Goal: Information Seeking & Learning: Learn about a topic

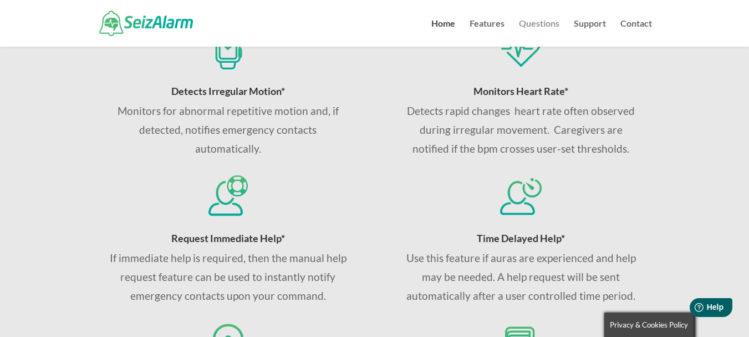
scroll to position [586, 0]
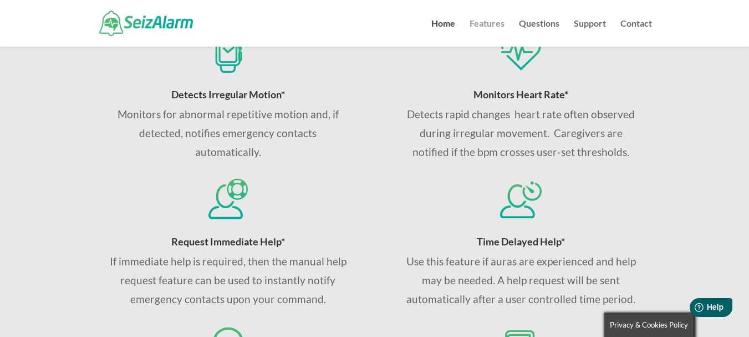
click at [490, 23] on link "Features" at bounding box center [487, 32] width 35 height 27
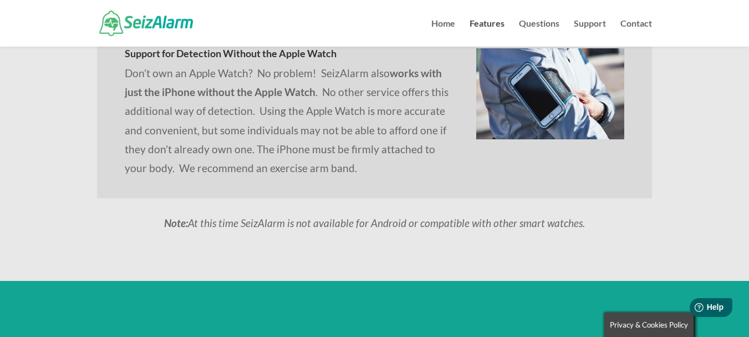
scroll to position [1096, 0]
click at [541, 25] on link "Questions" at bounding box center [539, 32] width 40 height 27
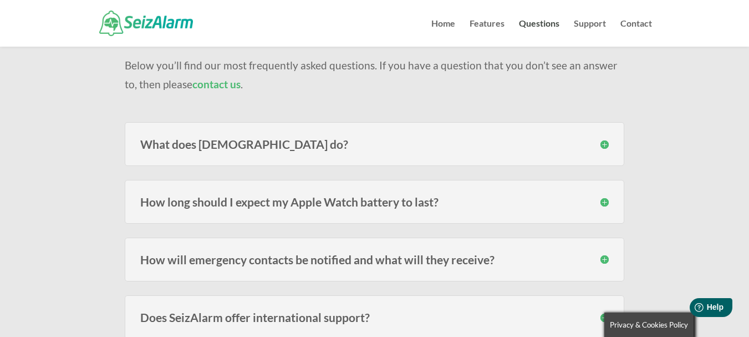
scroll to position [111, 0]
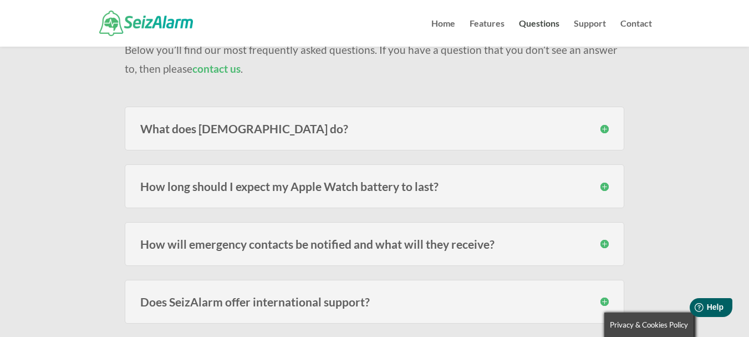
click at [440, 186] on h3 "How long should I expect my Apple Watch battery to last?" at bounding box center [374, 186] width 469 height 12
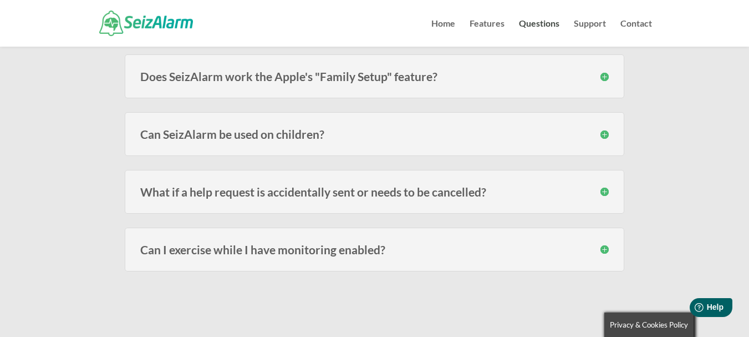
scroll to position [555, 0]
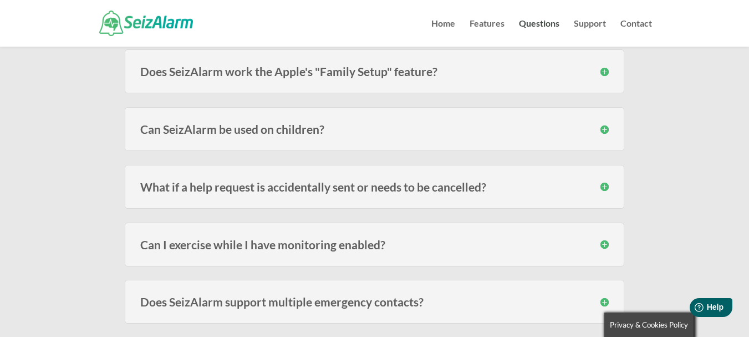
click at [604, 186] on h3 "What if a help request is accidentally sent or needs to be cancelled?" at bounding box center [374, 187] width 469 height 12
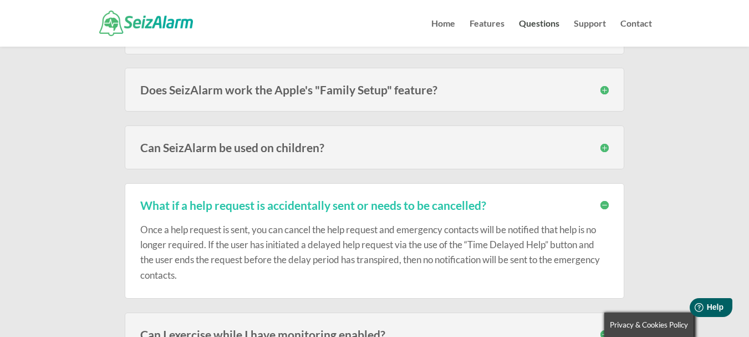
scroll to position [499, 0]
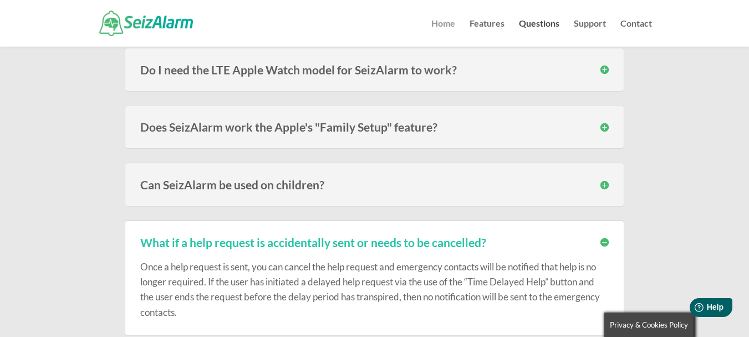
click at [445, 25] on link "Home" at bounding box center [444, 32] width 24 height 27
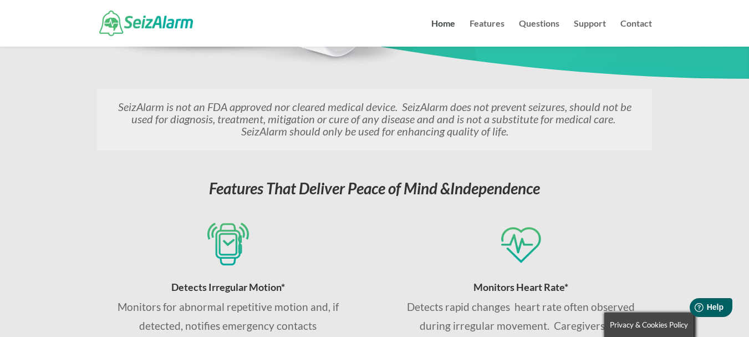
scroll to position [388, 0]
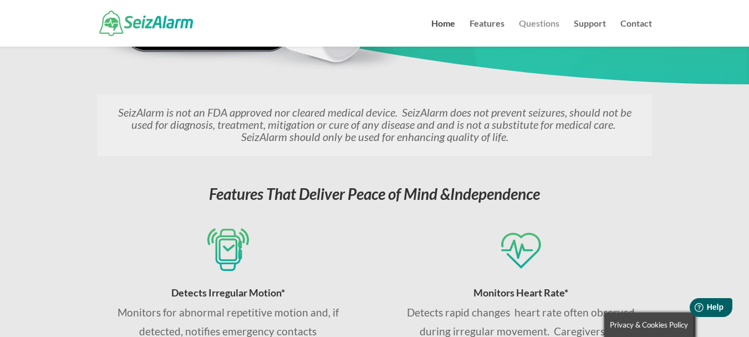
click at [549, 24] on link "Questions" at bounding box center [539, 32] width 40 height 27
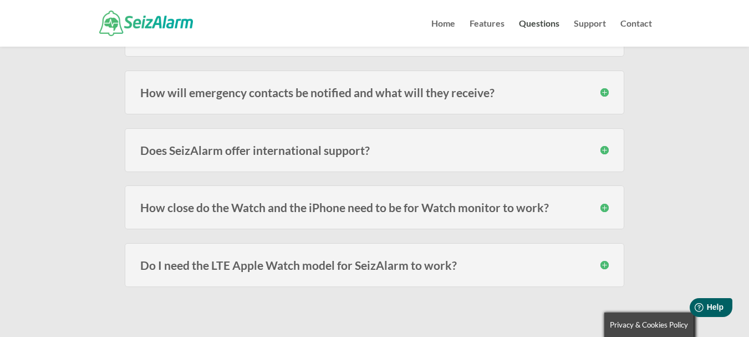
scroll to position [277, 0]
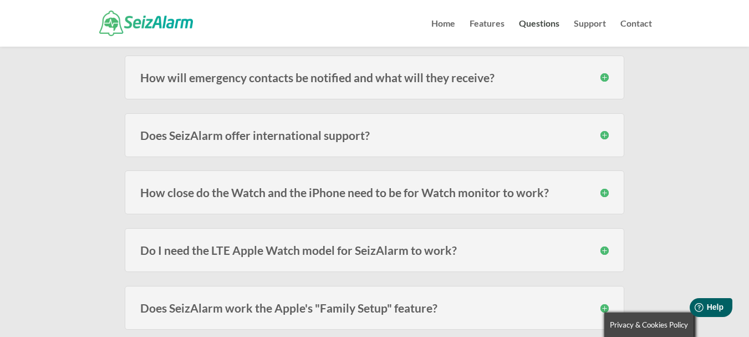
click at [514, 141] on div "Does SeizAlarm offer international support? Yes we sure do! Just make sure to i…" at bounding box center [375, 135] width 500 height 44
click at [603, 134] on h3 "Does SeizAlarm offer international support?" at bounding box center [374, 135] width 469 height 12
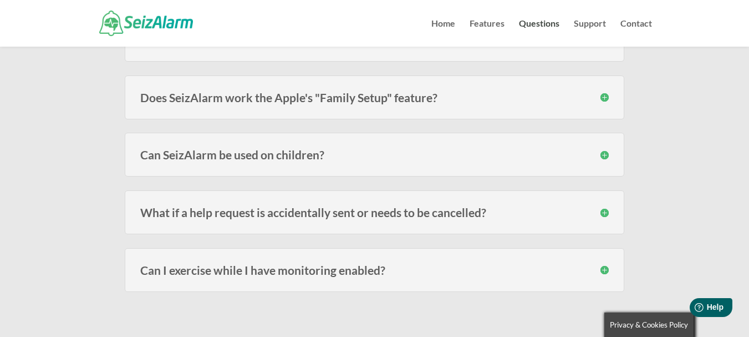
scroll to position [555, 0]
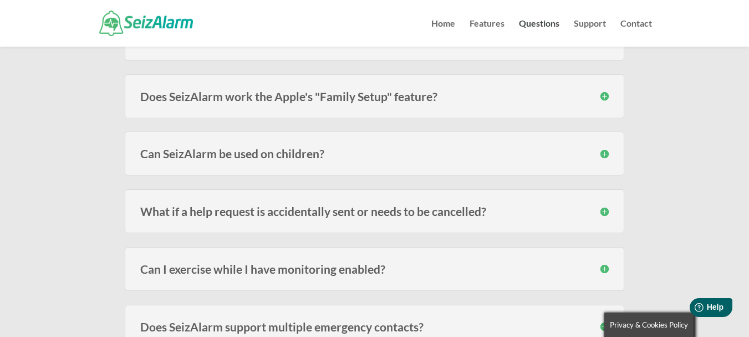
click at [603, 152] on h3 "Can SeizAlarm be used on children?" at bounding box center [374, 154] width 469 height 12
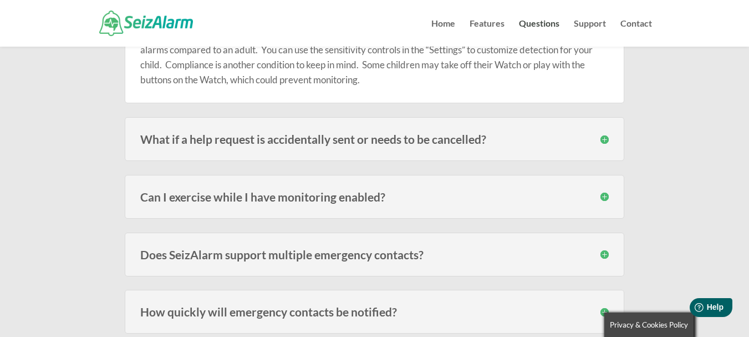
scroll to position [721, 0]
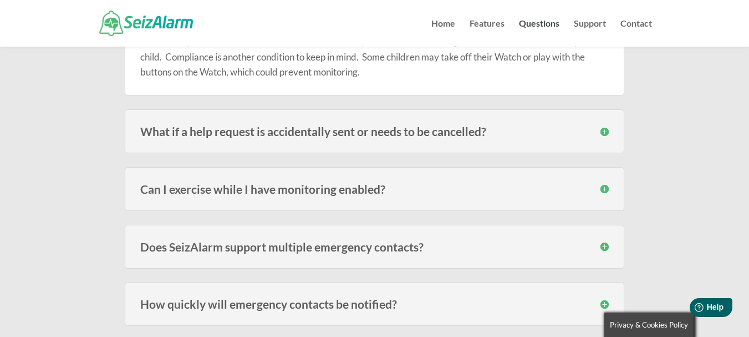
click at [605, 191] on h3 "Can I exercise while I have monitoring enabled?" at bounding box center [374, 189] width 469 height 12
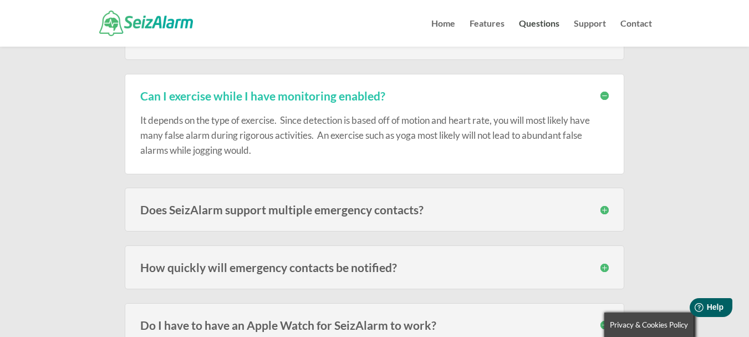
scroll to position [832, 0]
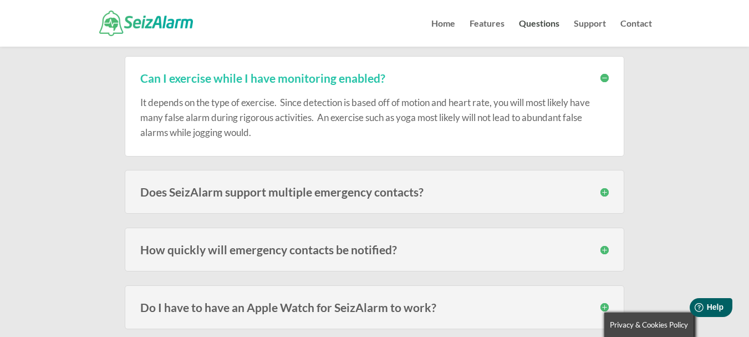
click at [605, 191] on h3 "Does SeizAlarm support multiple emergency contacts?" at bounding box center [374, 192] width 469 height 12
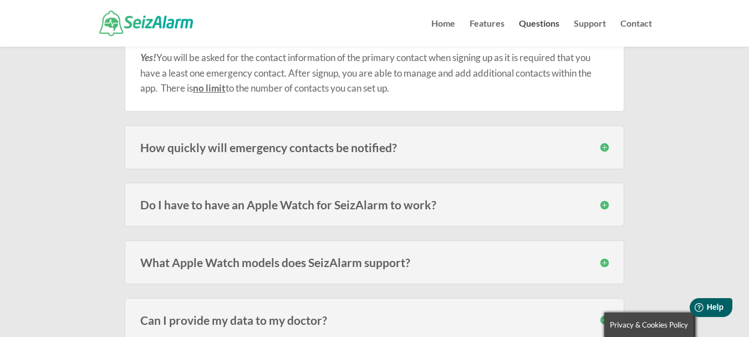
scroll to position [999, 0]
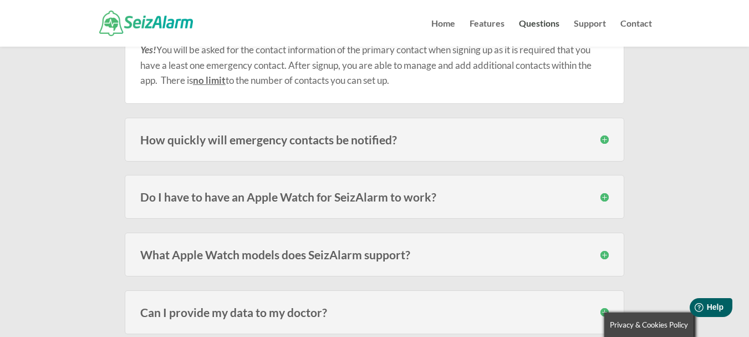
click at [602, 137] on h3 "How quickly will emergency contacts be notified?" at bounding box center [374, 140] width 469 height 12
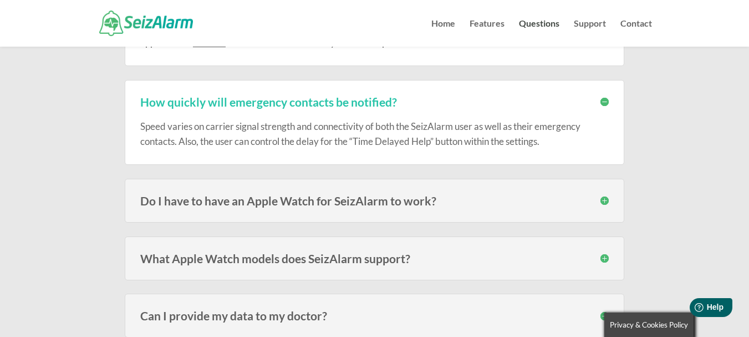
scroll to position [1054, 0]
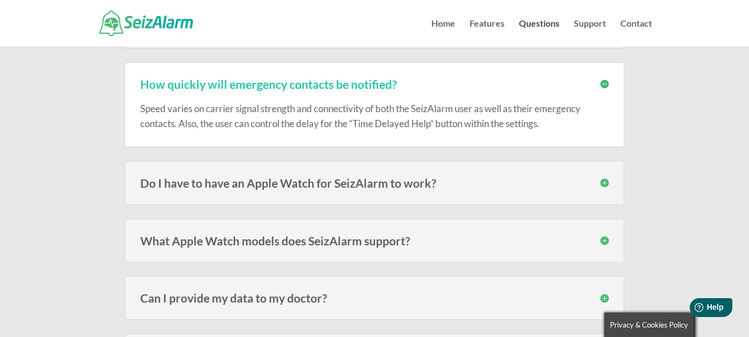
click at [604, 184] on h3 "Do I have to have an Apple Watch for SeizAlarm to work?" at bounding box center [374, 183] width 469 height 12
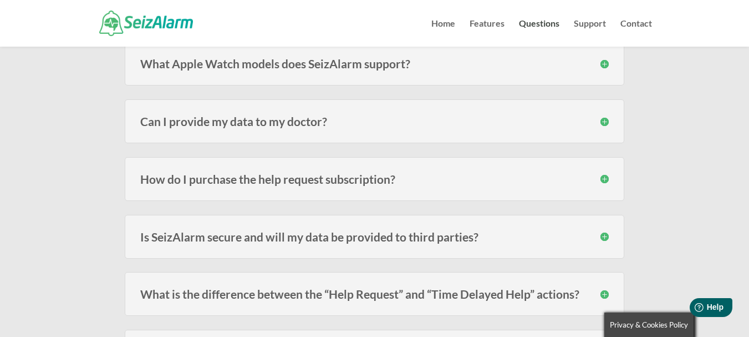
scroll to position [1387, 0]
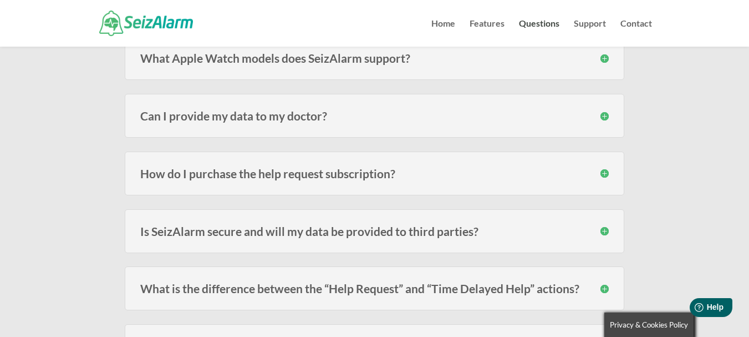
click at [605, 175] on h3 "How do I purchase the help request subscription?" at bounding box center [374, 174] width 469 height 12
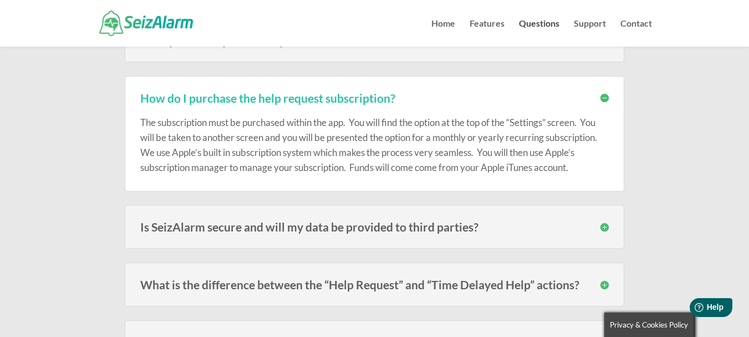
scroll to position [1498, 0]
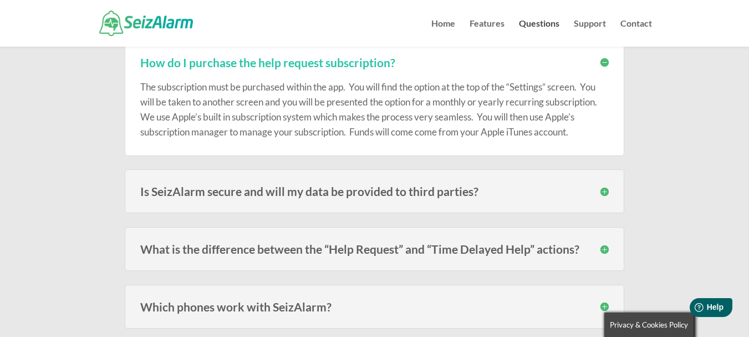
click at [606, 191] on h3 "Is SeizAlarm secure and will my data be provided to third parties?" at bounding box center [374, 191] width 469 height 12
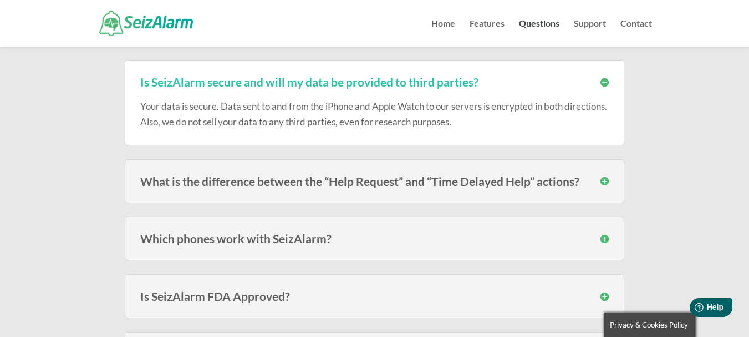
scroll to position [1609, 0]
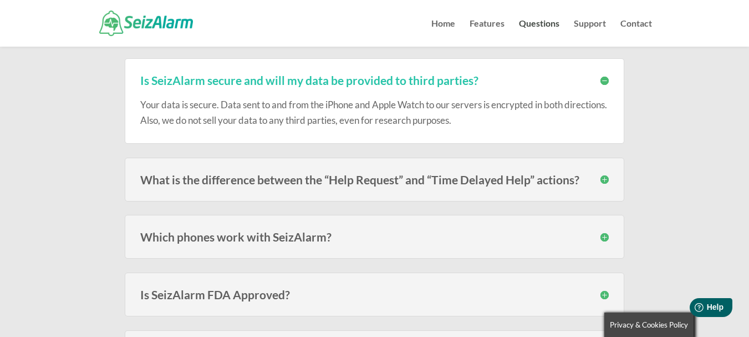
click at [606, 182] on h3 "What is the difference between the “Help Request” and “Time Delayed Help” actio…" at bounding box center [374, 180] width 469 height 12
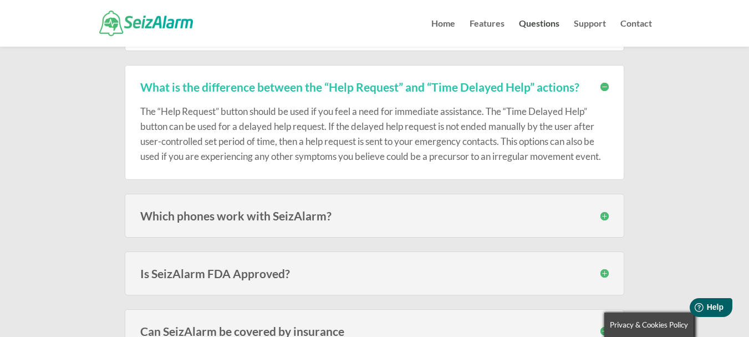
scroll to position [1720, 0]
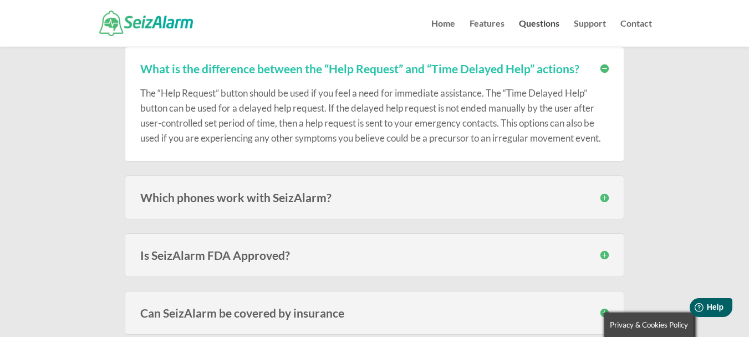
click at [603, 197] on h3 "Which phones work with SeizAlarm?" at bounding box center [374, 197] width 469 height 12
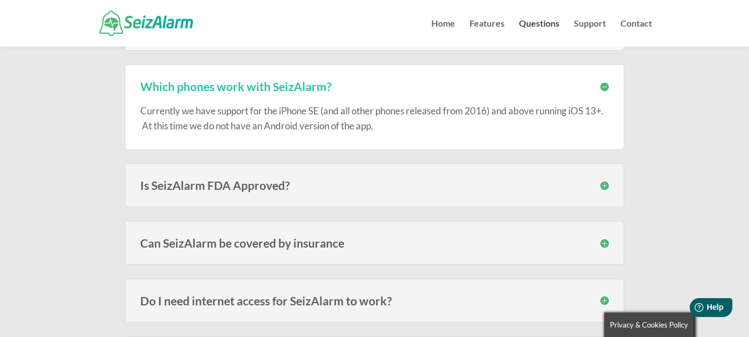
scroll to position [1886, 0]
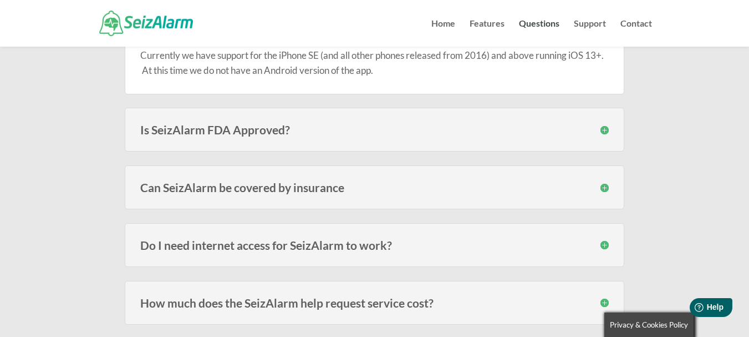
click at [605, 189] on h3 "Can SeizAlarm be covered by insurance" at bounding box center [374, 187] width 469 height 12
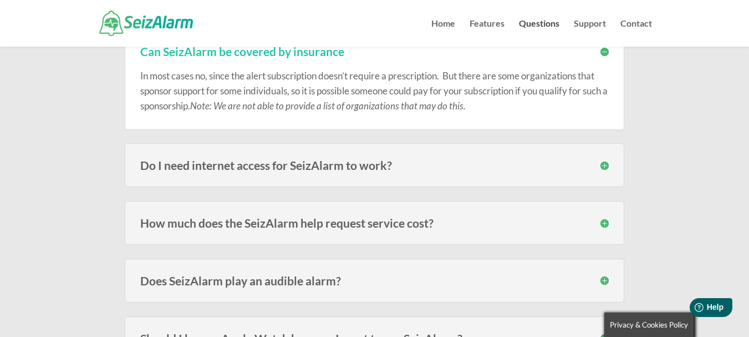
scroll to position [2053, 0]
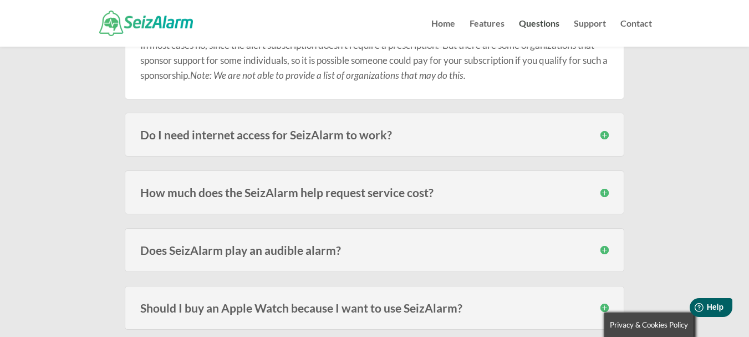
click at [605, 136] on h3 "Do I need internet access for SeizAlarm to work?" at bounding box center [374, 135] width 469 height 12
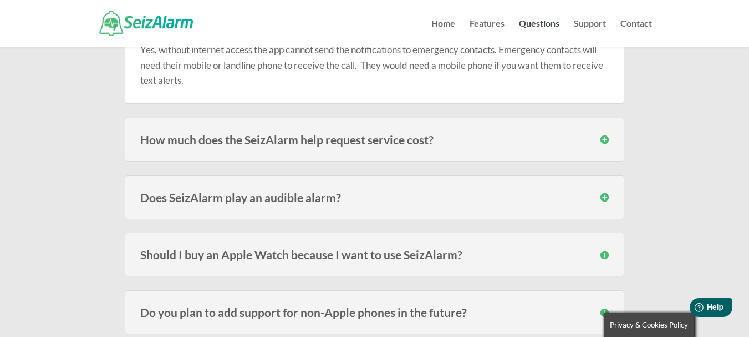
scroll to position [2163, 0]
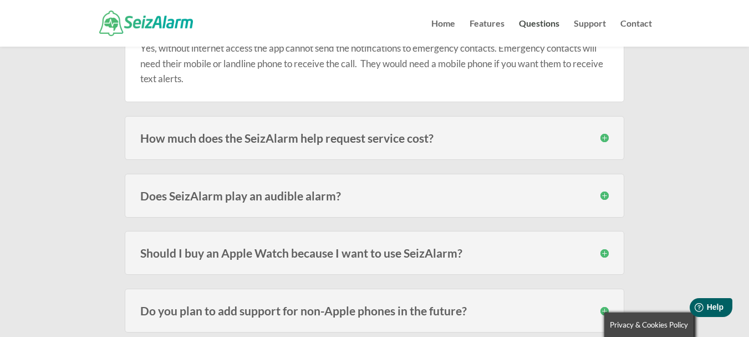
click at [605, 138] on h3 "How much does the SeizAlarm help request service cost?" at bounding box center [374, 138] width 469 height 12
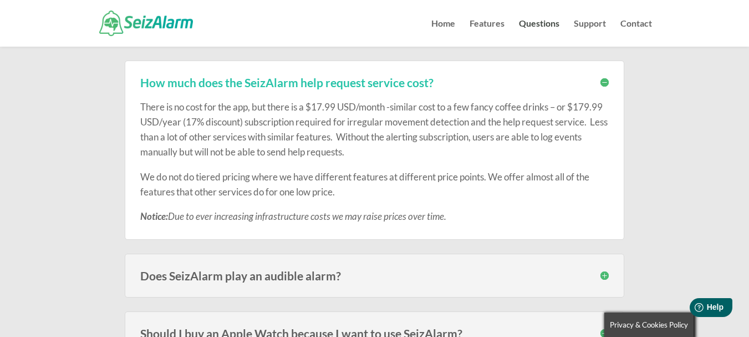
scroll to position [2274, 0]
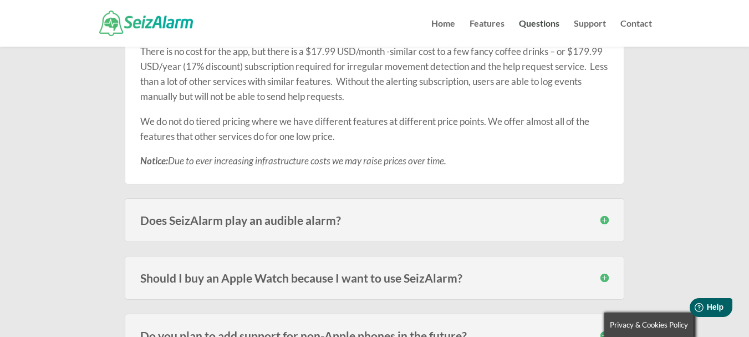
click at [609, 217] on div "Does SeizAlarm play an audible alarm? Yes, in addition to contacting your emerg…" at bounding box center [375, 220] width 500 height 44
click at [606, 219] on h3 "Does SeizAlarm play an audible alarm?" at bounding box center [374, 220] width 469 height 12
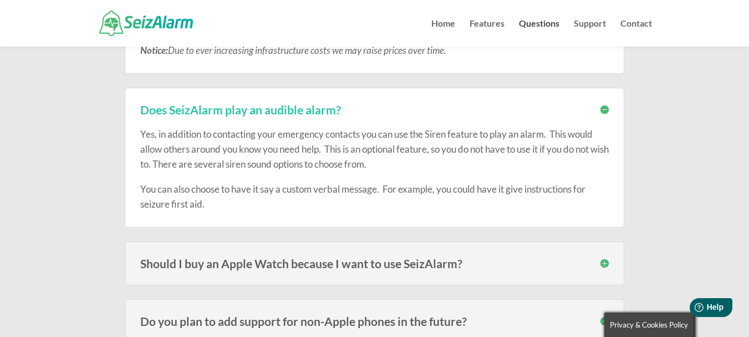
scroll to position [2385, 0]
click at [605, 264] on h3 "Should I buy an Apple Watch because I want to use SeizAlarm?" at bounding box center [374, 263] width 469 height 12
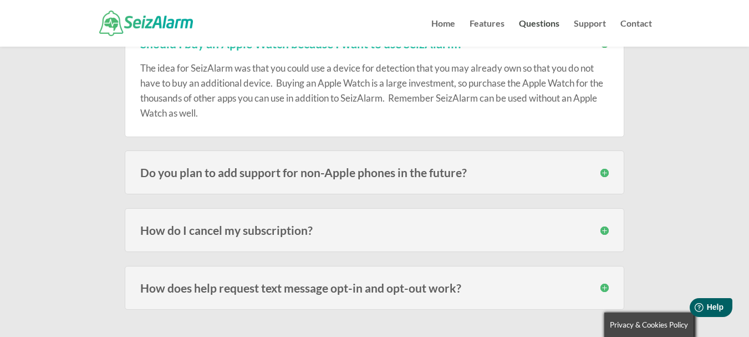
scroll to position [2607, 0]
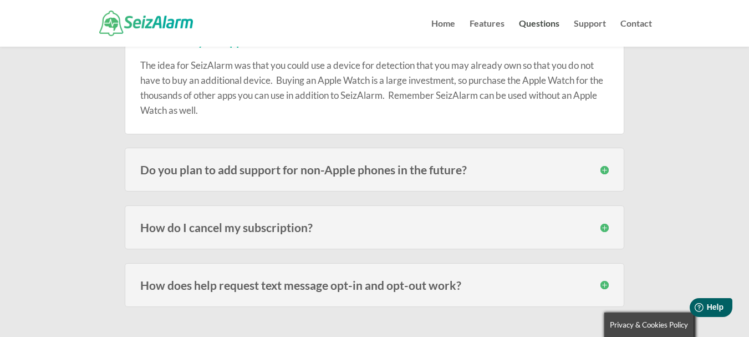
click at [606, 173] on h3 "Do you plan to add support for non-Apple phones in the future?" at bounding box center [374, 170] width 469 height 12
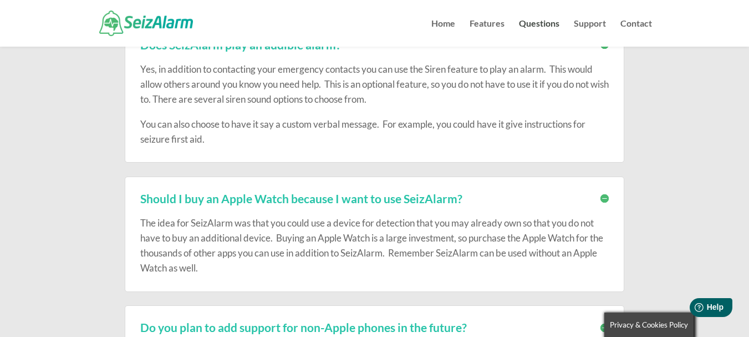
scroll to position [2441, 0]
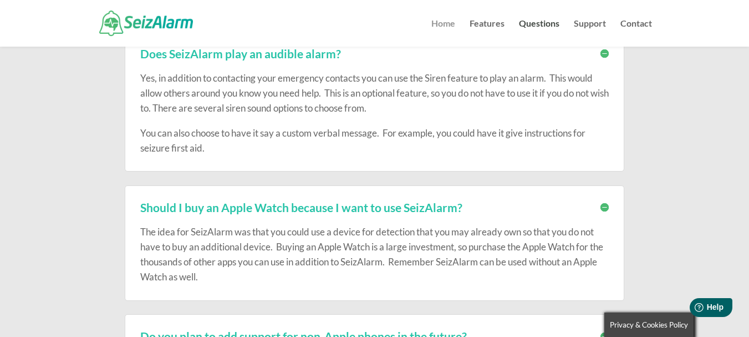
click at [446, 24] on link "Home" at bounding box center [444, 32] width 24 height 27
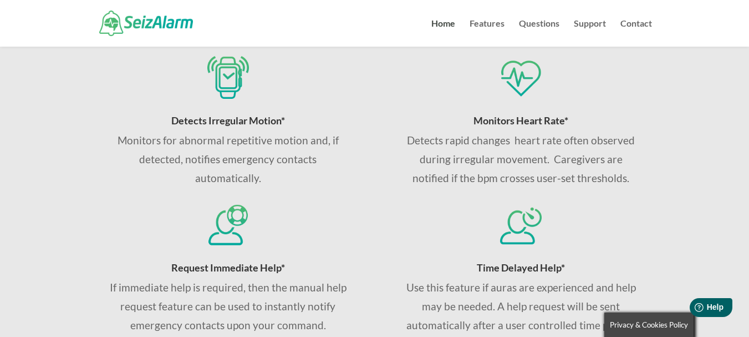
scroll to position [499, 0]
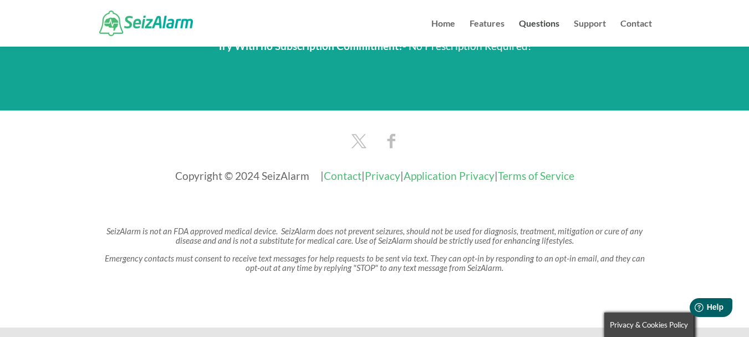
scroll to position [1918, 0]
